Goal: Task Accomplishment & Management: Use online tool/utility

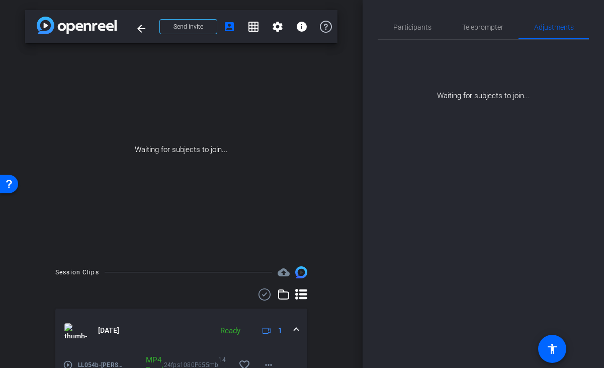
scroll to position [145, 0]
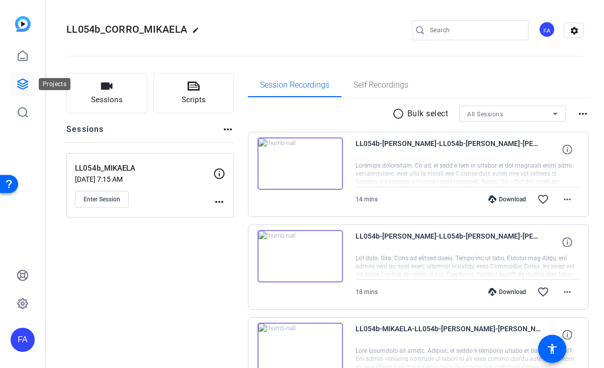
click at [23, 85] on icon at bounding box center [23, 84] width 12 height 12
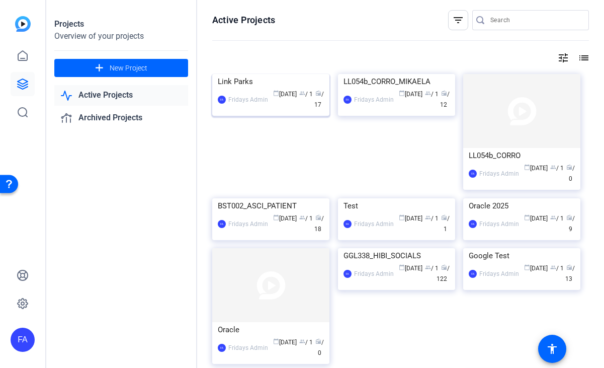
click at [284, 74] on img at bounding box center [270, 74] width 117 height 0
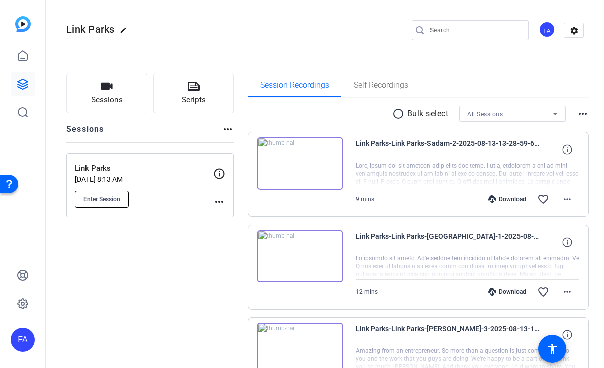
click at [101, 191] on button "Enter Session" at bounding box center [102, 199] width 54 height 17
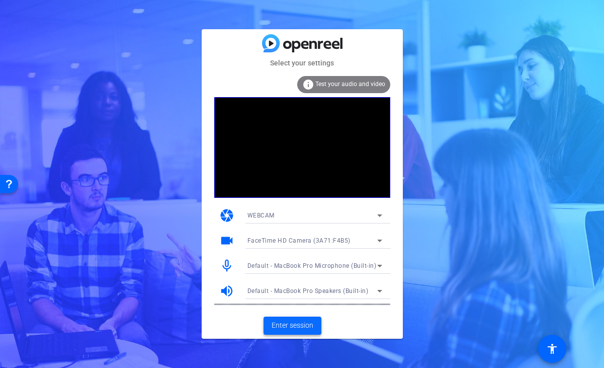
click at [301, 328] on span "Enter session" at bounding box center [293, 325] width 42 height 11
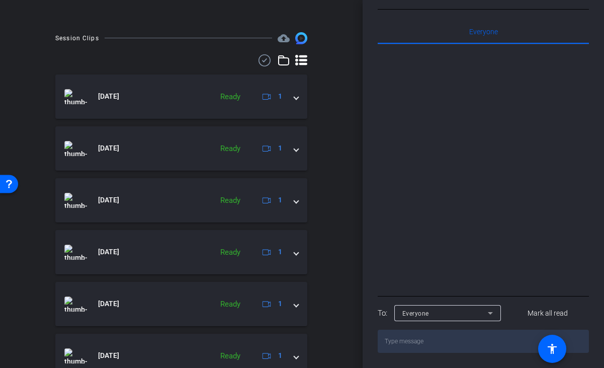
scroll to position [230, 0]
